Goal: Entertainment & Leisure: Consume media (video, audio)

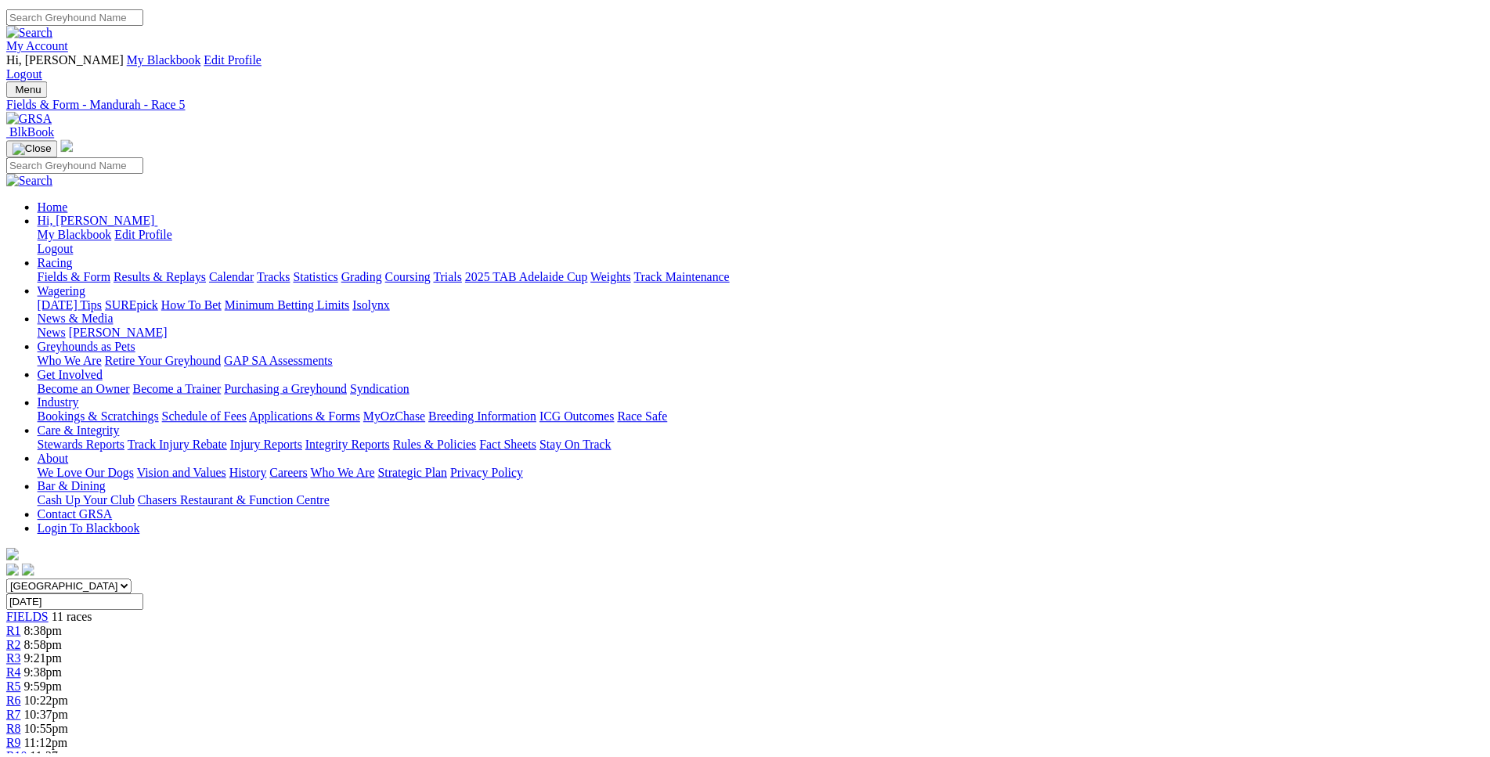
scroll to position [1075, 0]
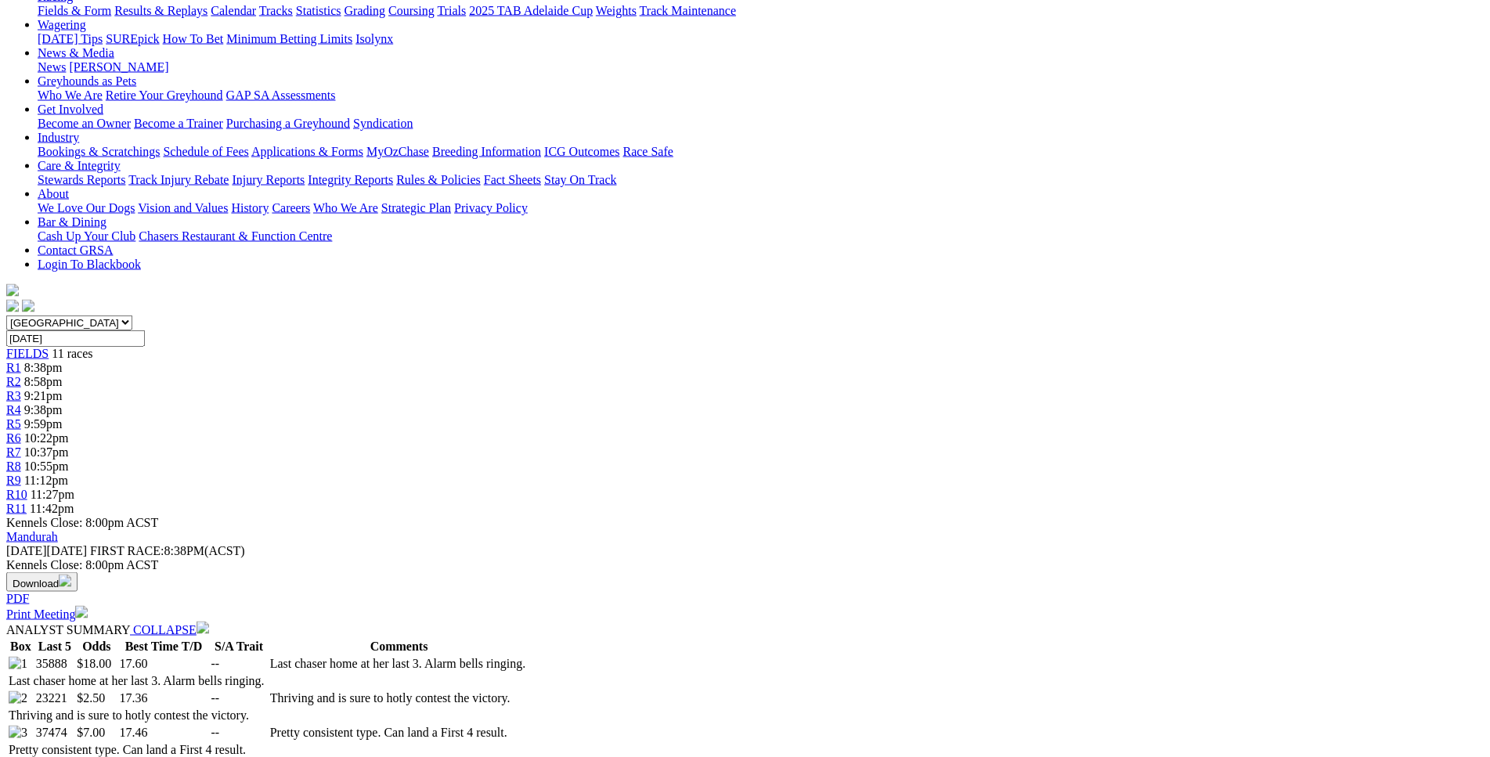
scroll to position [0, 0]
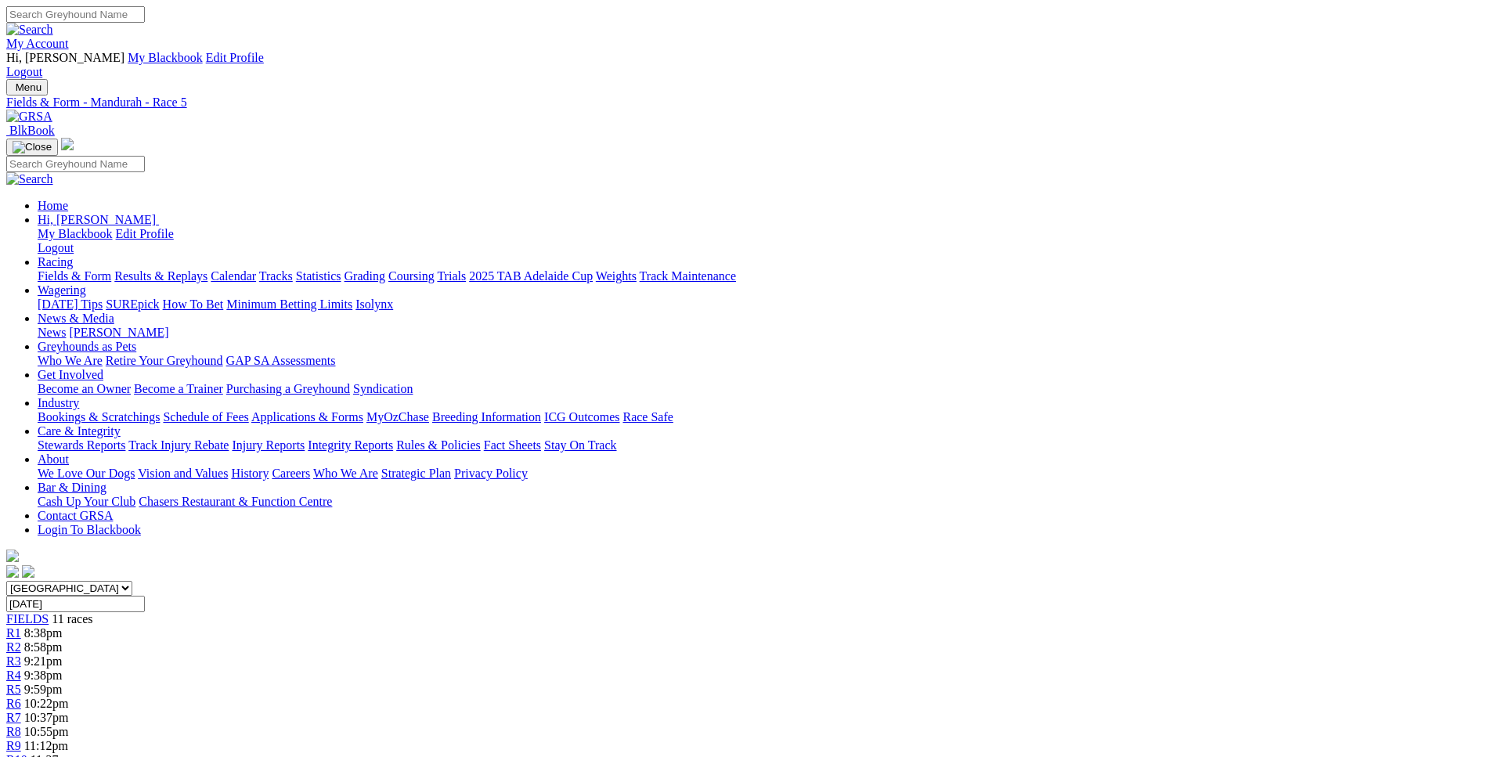
click at [21, 711] on span "R7" at bounding box center [13, 717] width 15 height 13
click at [952, 725] on div "R8 10:55pm" at bounding box center [744, 732] width 1477 height 14
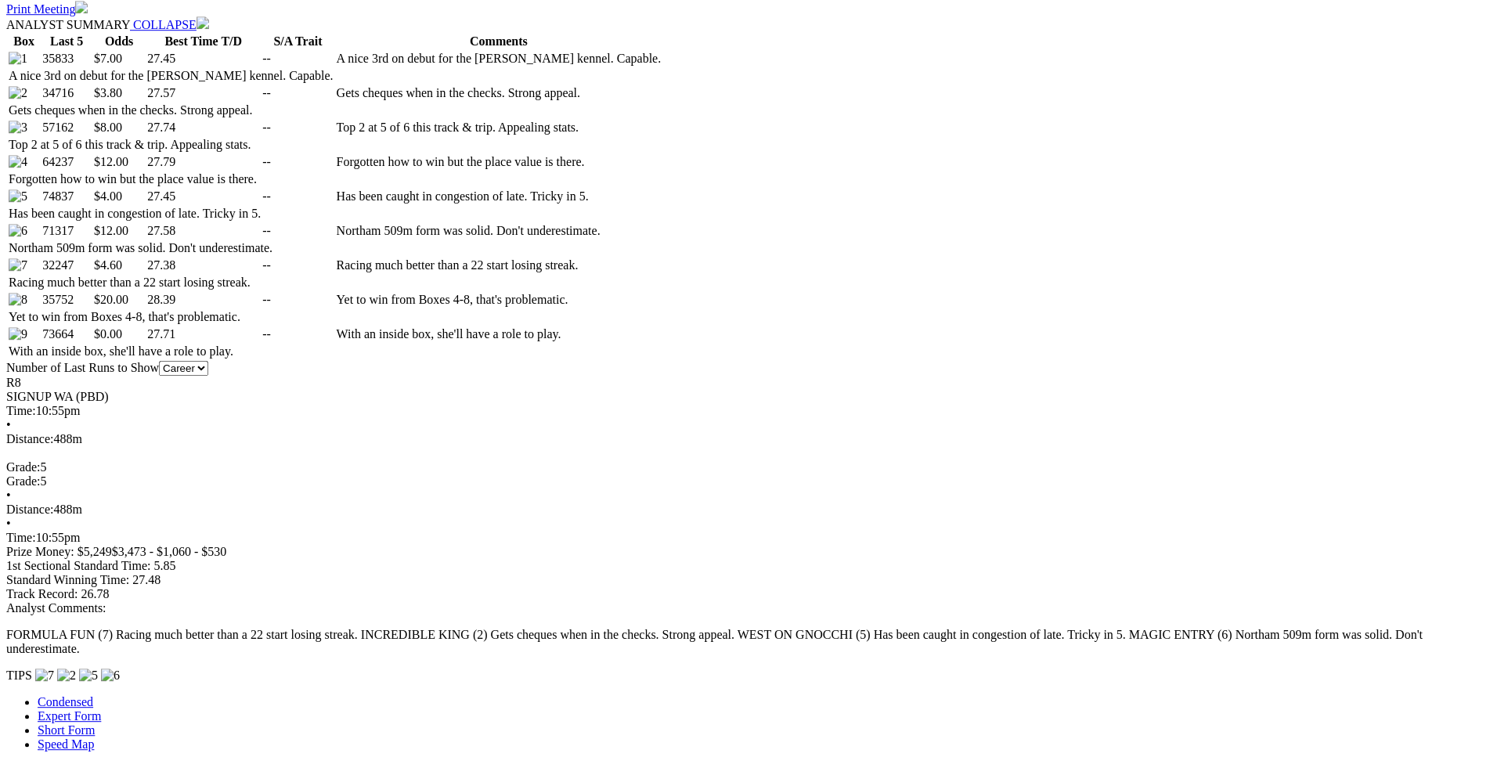
scroll to position [871, 0]
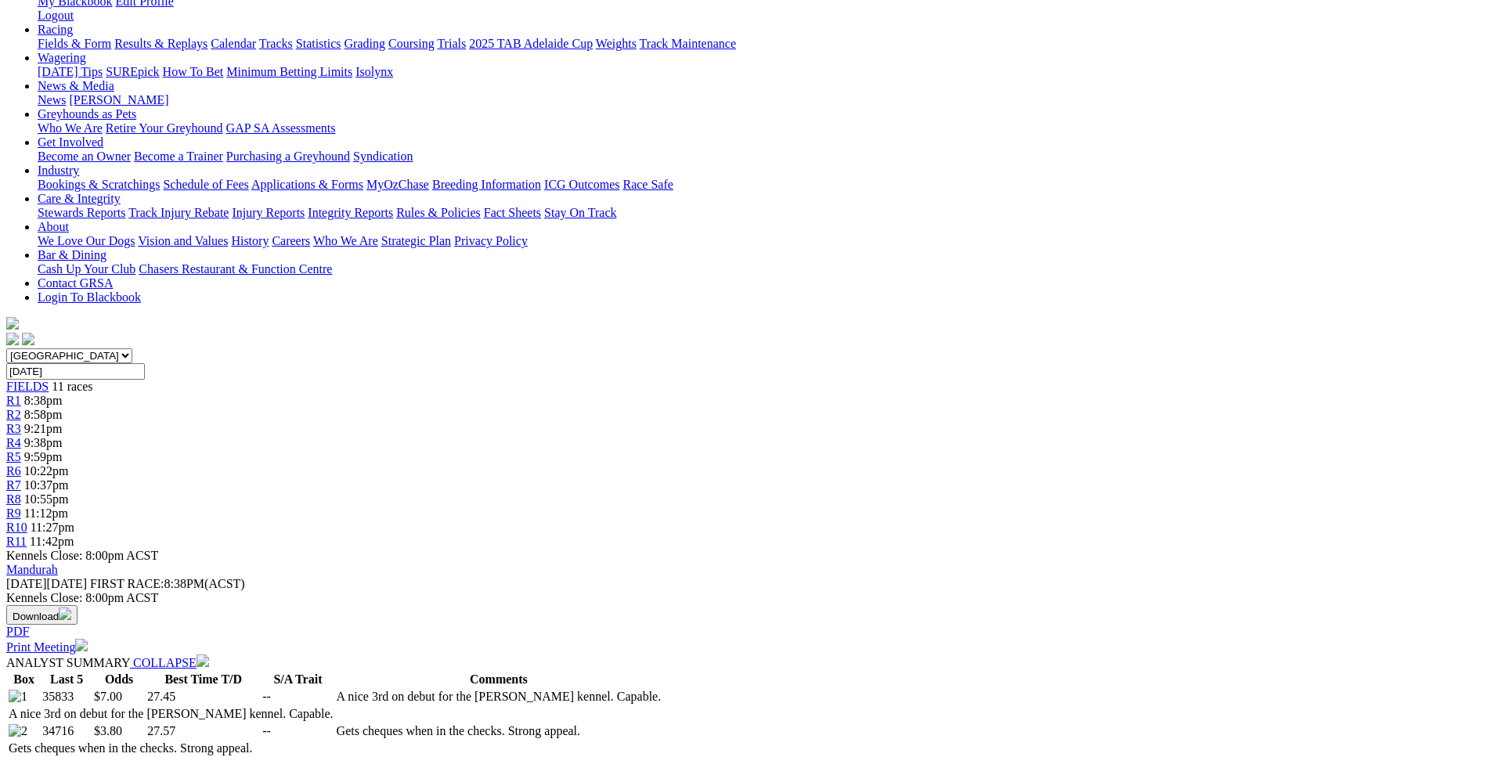
scroll to position [0, 0]
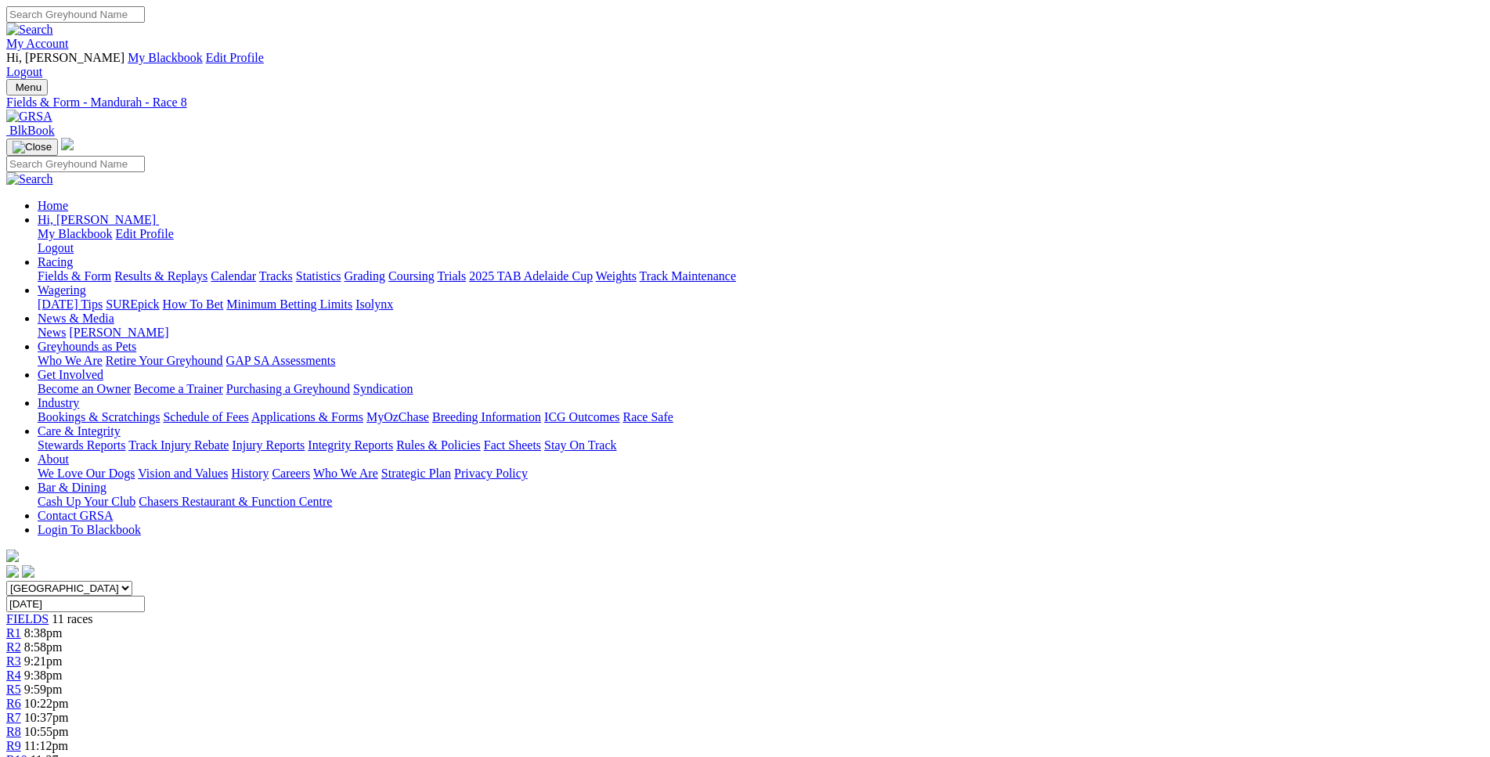
click at [21, 739] on link "R9" at bounding box center [13, 745] width 15 height 13
click at [74, 753] on span "11:27pm" at bounding box center [53, 759] width 44 height 13
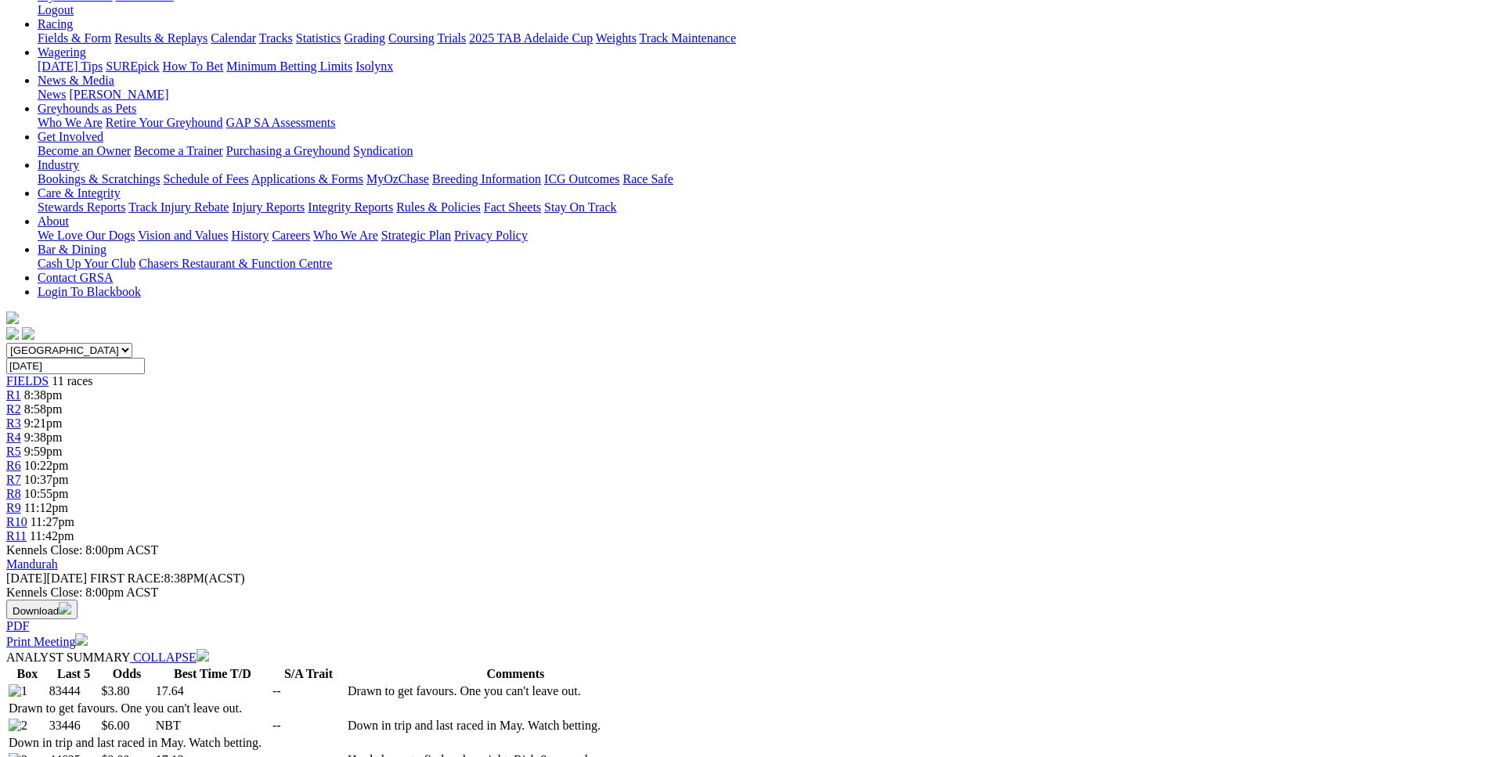
scroll to position [239, 0]
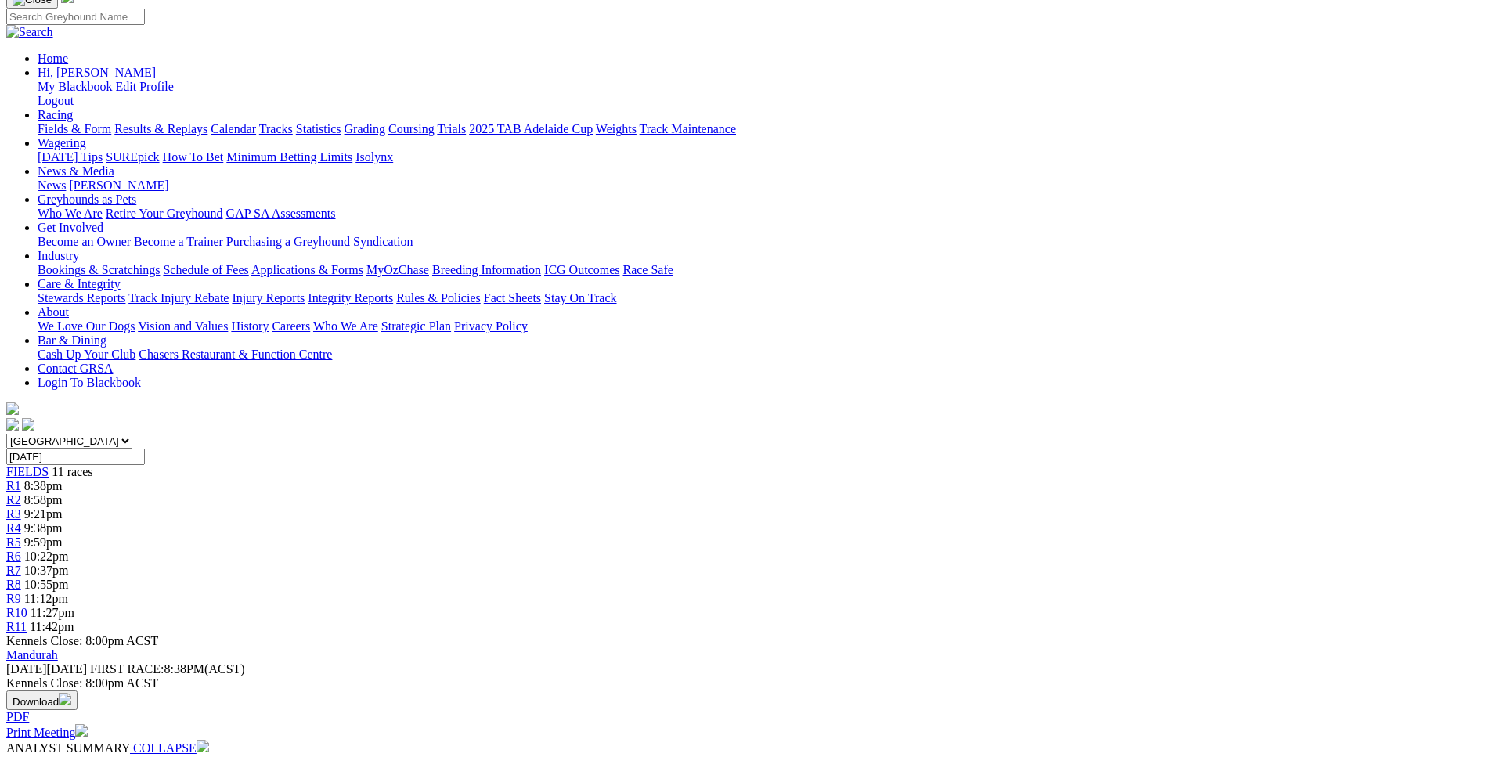
scroll to position [0, 0]
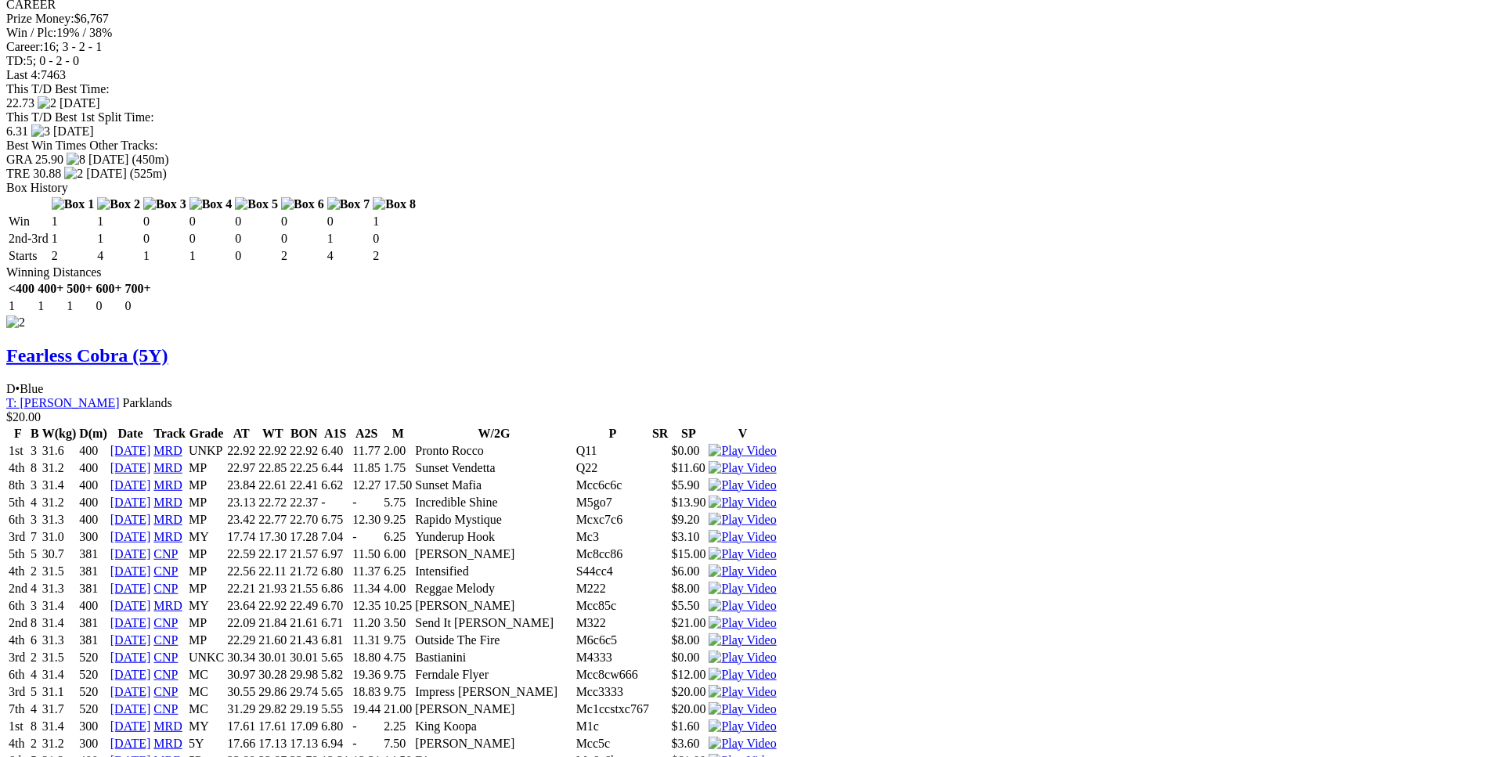
scroll to position [2311, 0]
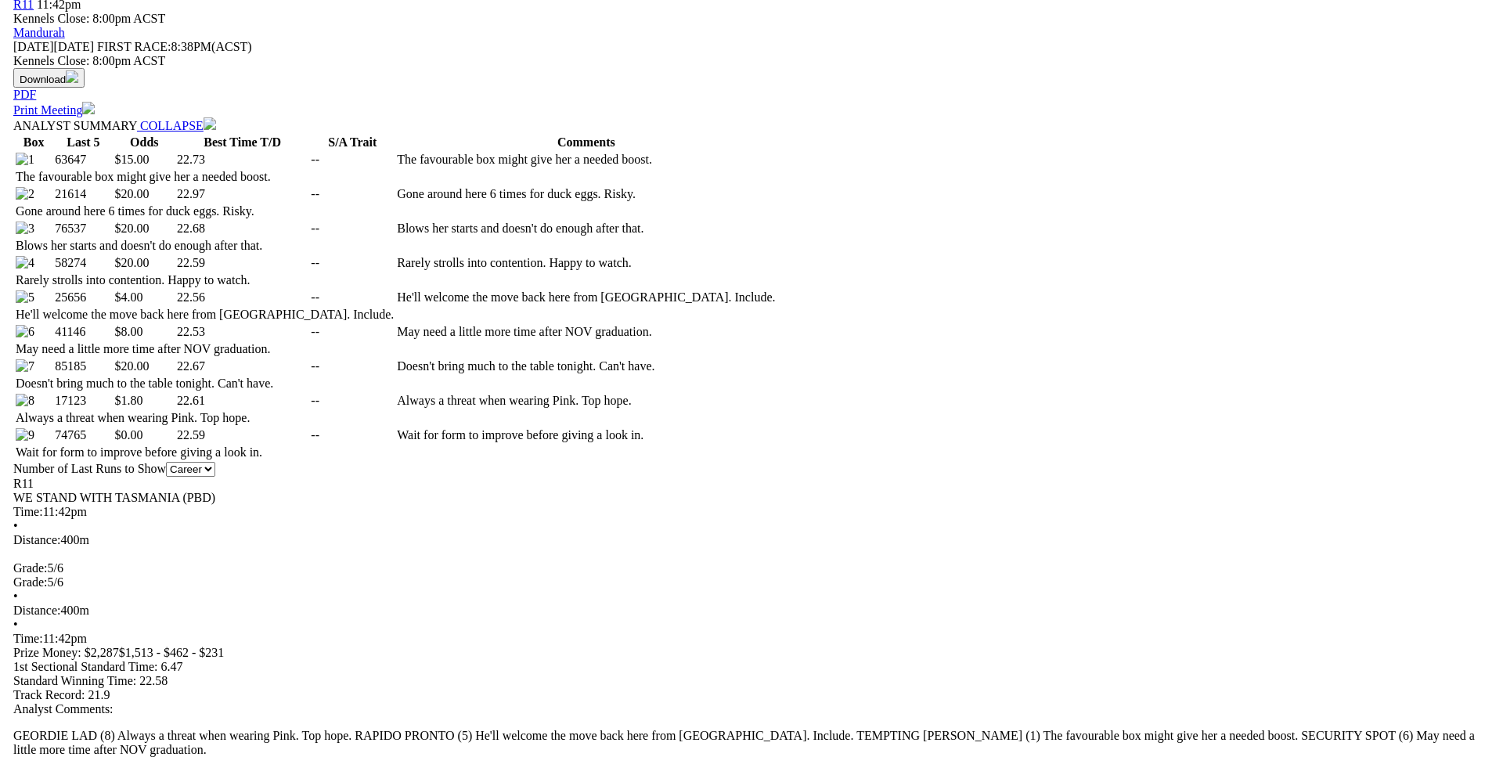
scroll to position [798, 0]
